Goal: Navigation & Orientation: Find specific page/section

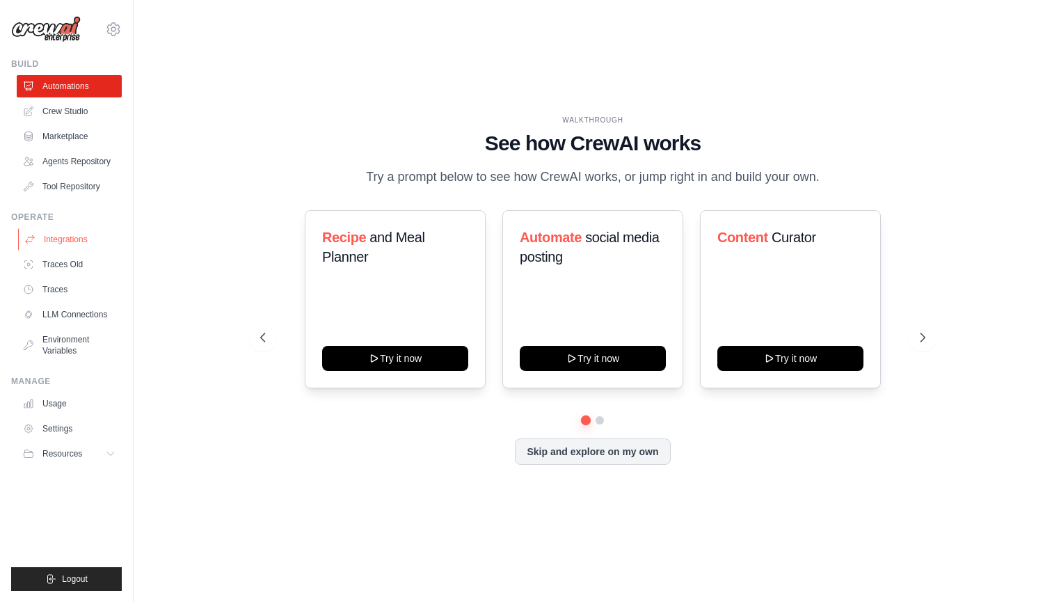
click at [79, 239] on link "Integrations" at bounding box center [70, 239] width 105 height 22
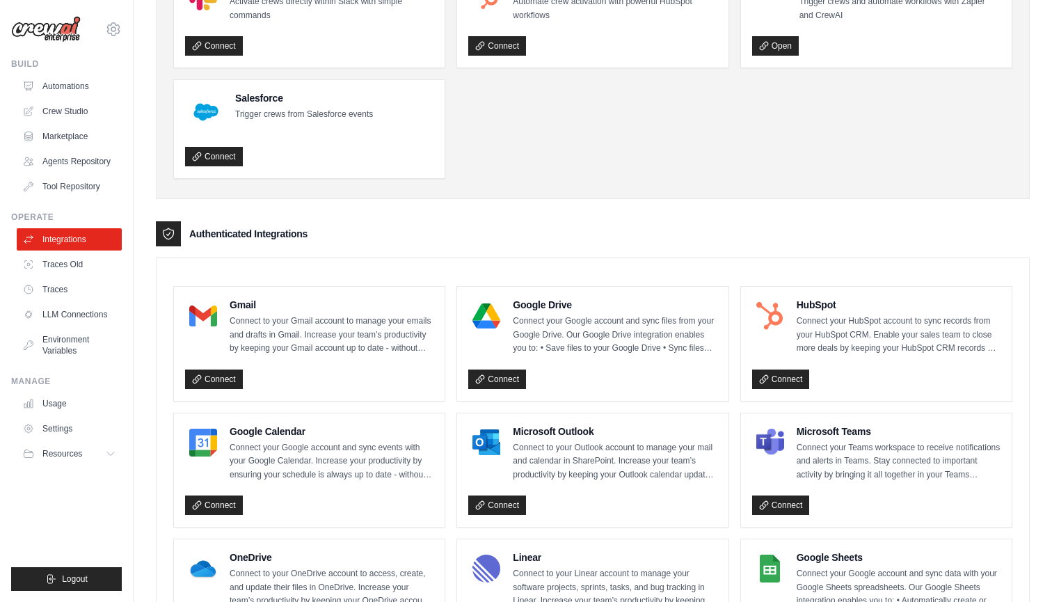
scroll to position [144, 0]
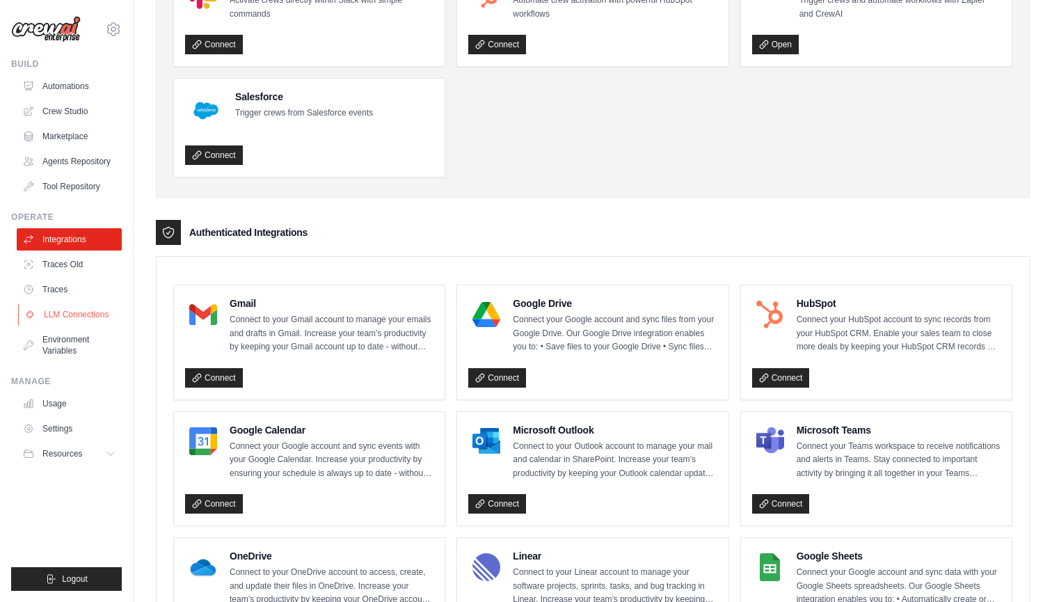
click at [90, 317] on link "LLM Connections" at bounding box center [70, 314] width 105 height 22
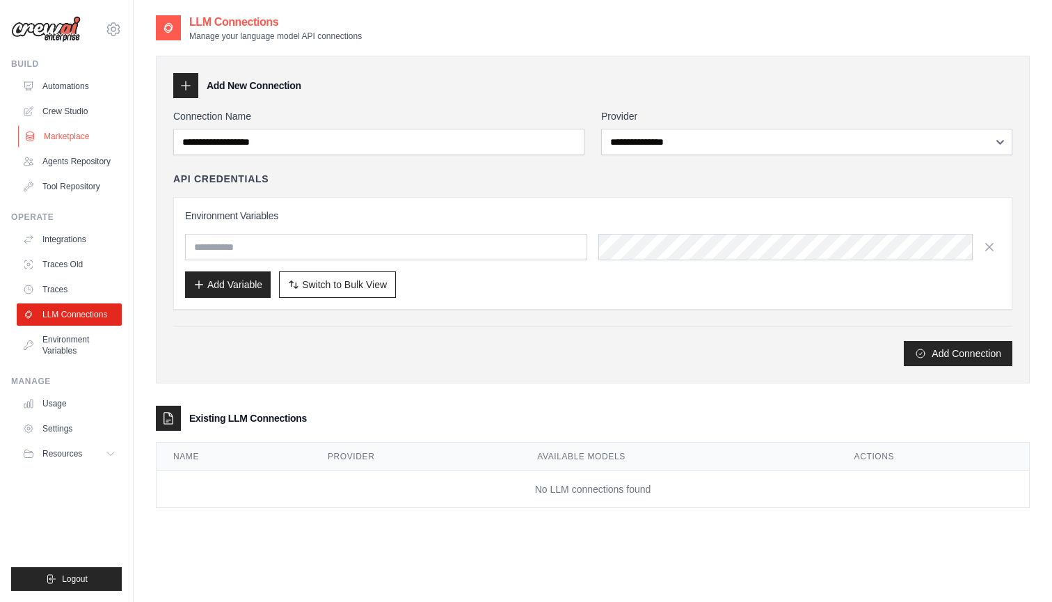
click at [79, 138] on link "Marketplace" at bounding box center [70, 136] width 105 height 22
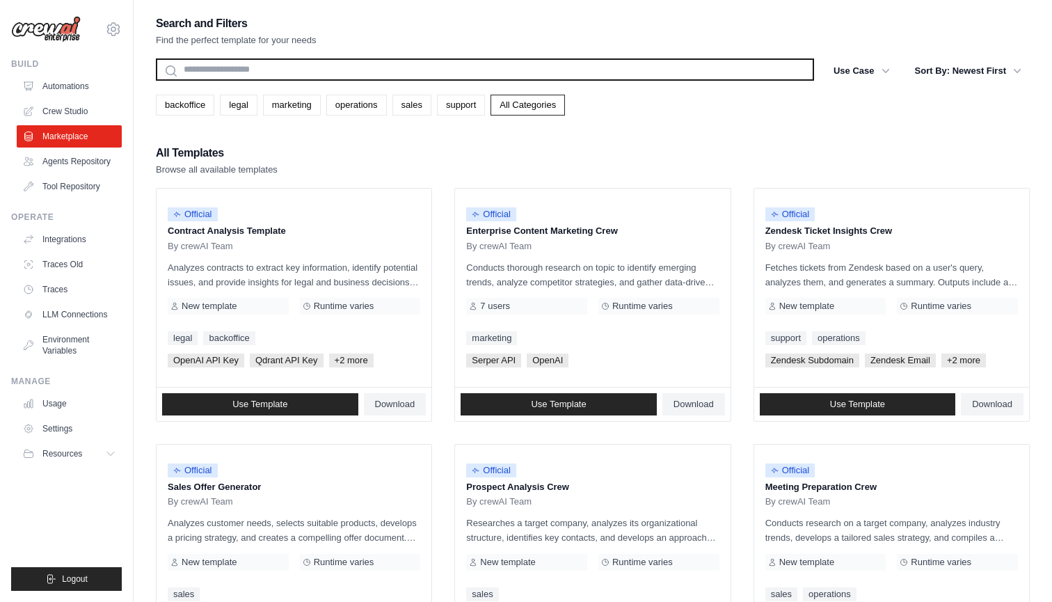
click at [316, 70] on input "text" at bounding box center [485, 69] width 658 height 22
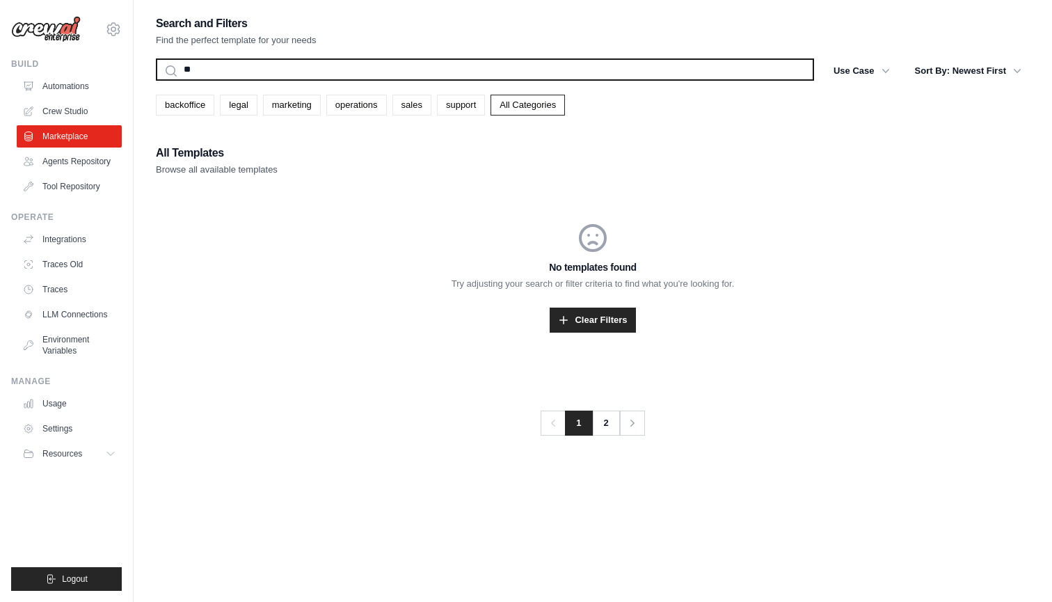
type input "*"
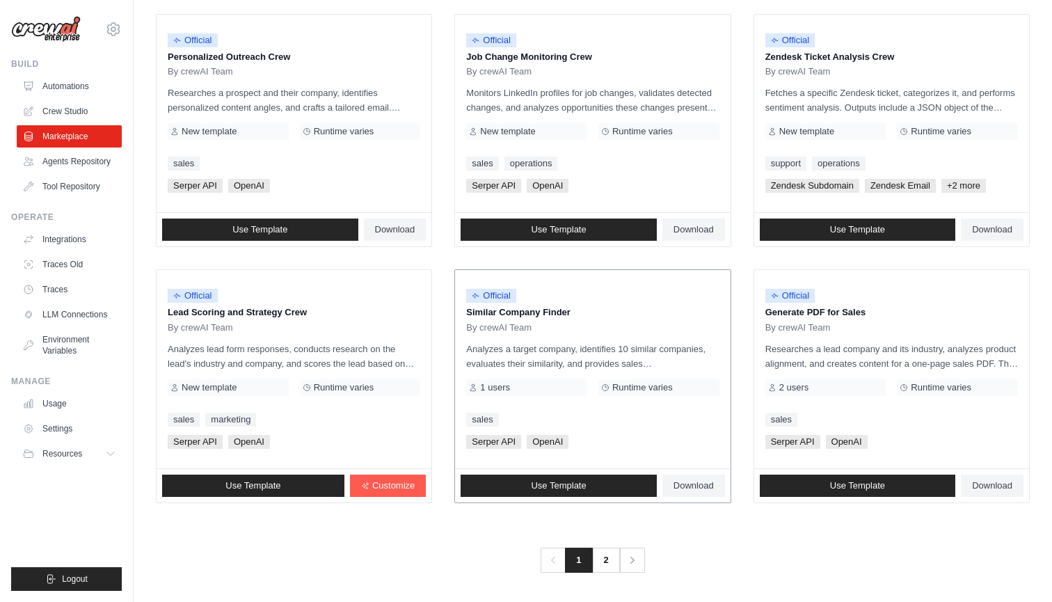
scroll to position [685, 0]
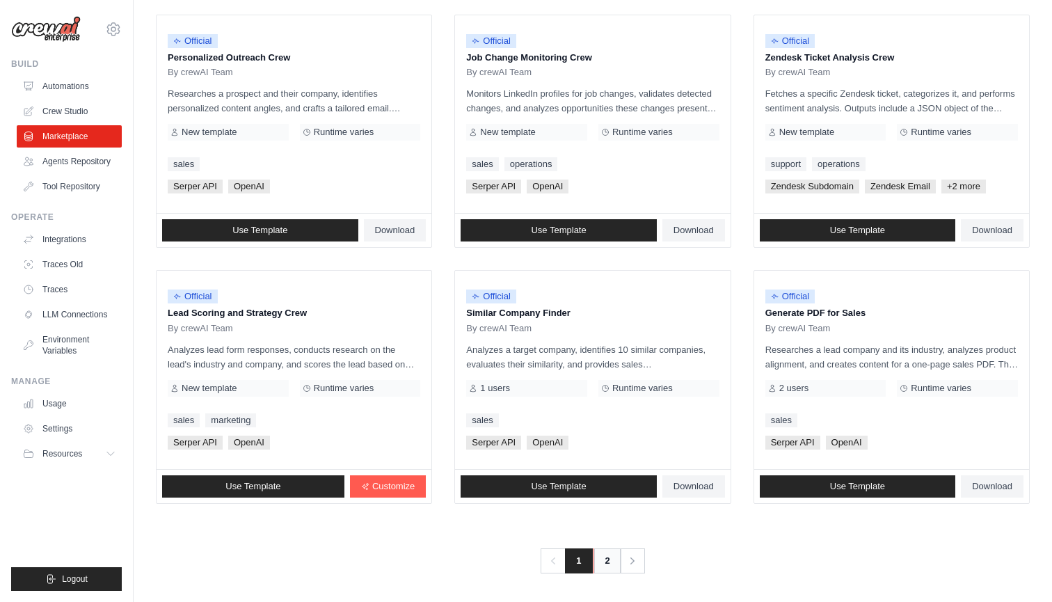
click at [609, 558] on link "2" at bounding box center [608, 560] width 28 height 25
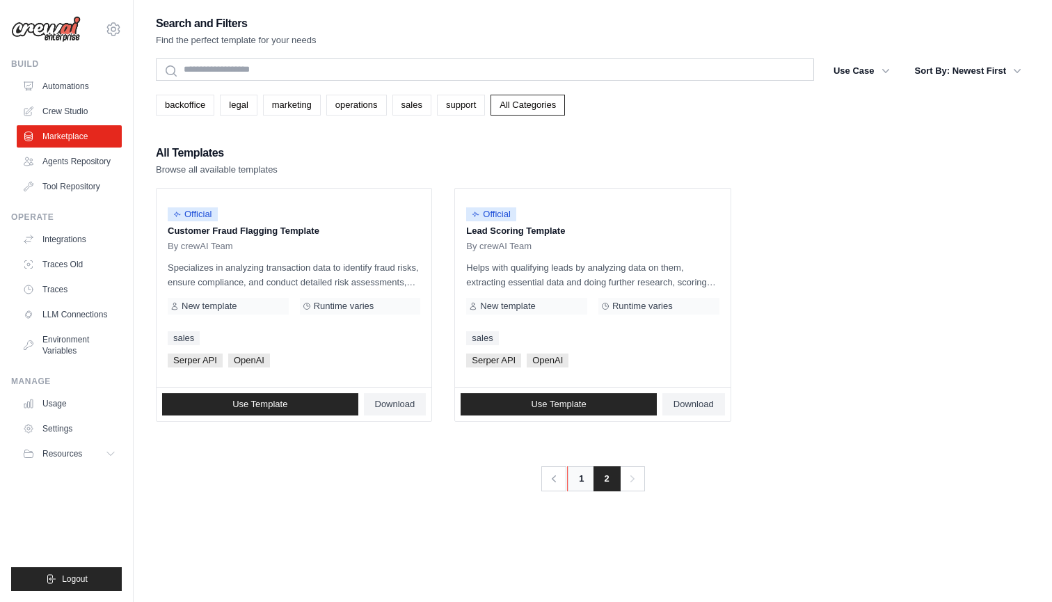
click at [581, 486] on link "1" at bounding box center [581, 478] width 28 height 25
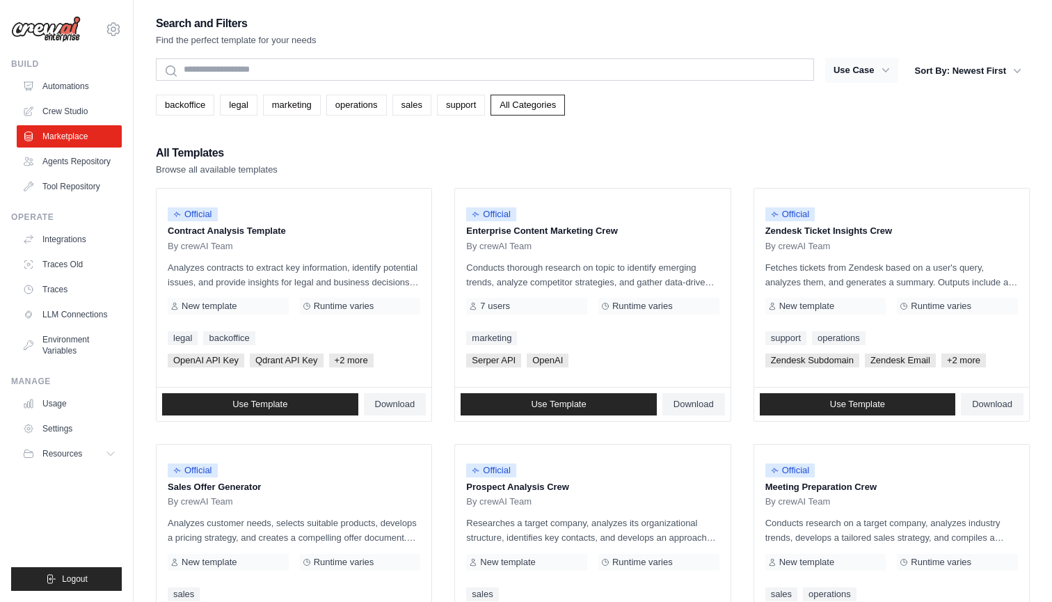
click at [882, 67] on icon "button" at bounding box center [886, 70] width 14 height 14
click at [886, 80] on button "Use Case" at bounding box center [861, 70] width 73 height 25
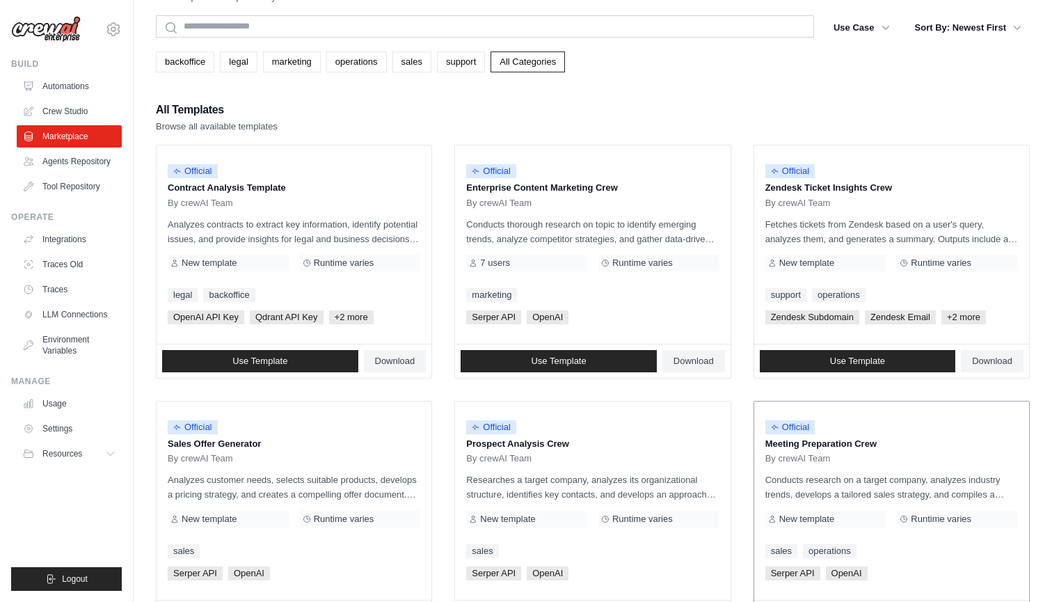
scroll to position [26, 0]
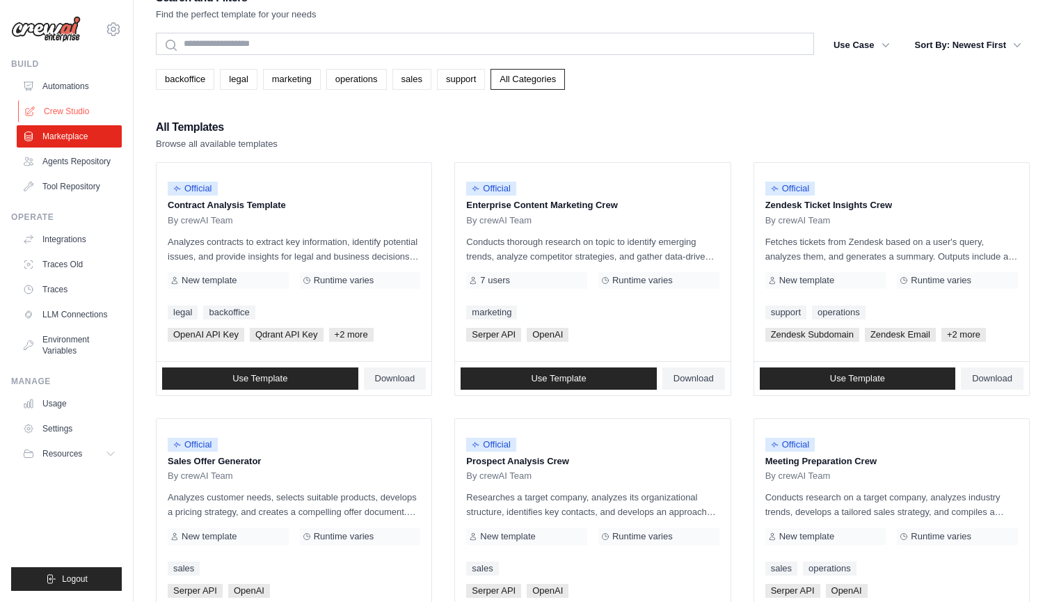
click at [61, 107] on link "Crew Studio" at bounding box center [70, 111] width 105 height 22
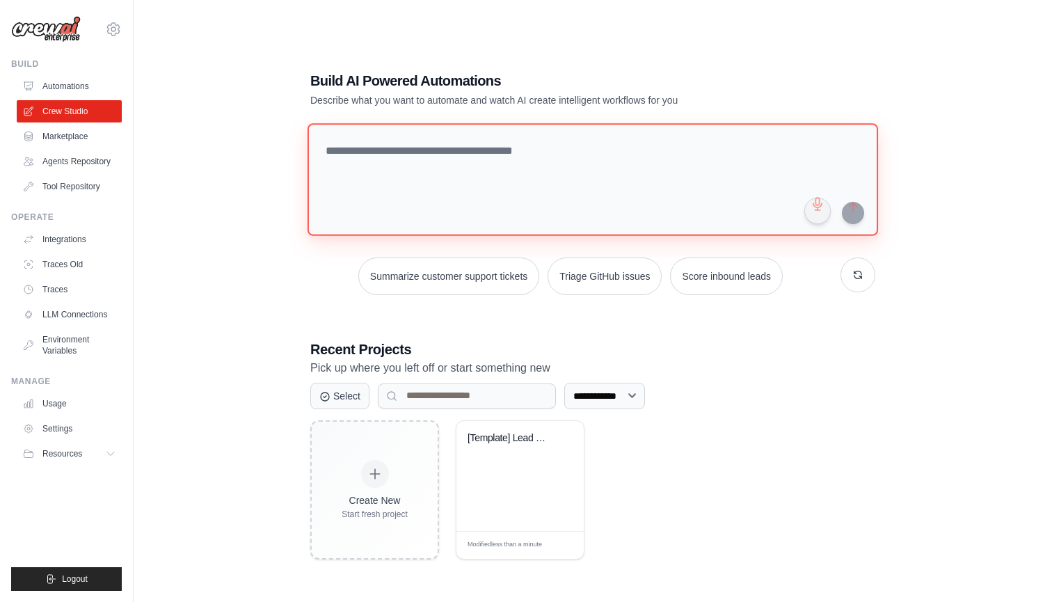
click at [440, 183] on textarea at bounding box center [593, 179] width 571 height 113
